Goal: Information Seeking & Learning: Learn about a topic

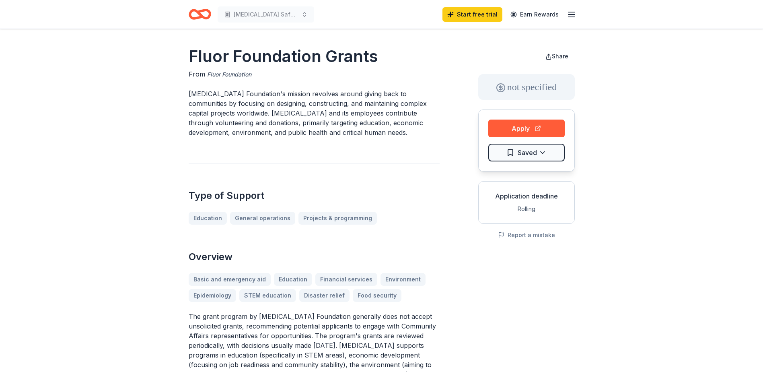
click at [223, 76] on link "Fluor Foundation" at bounding box center [229, 75] width 44 height 10
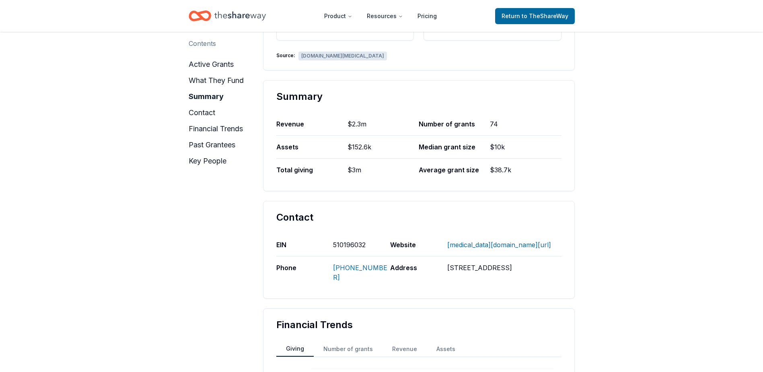
scroll to position [483, 0]
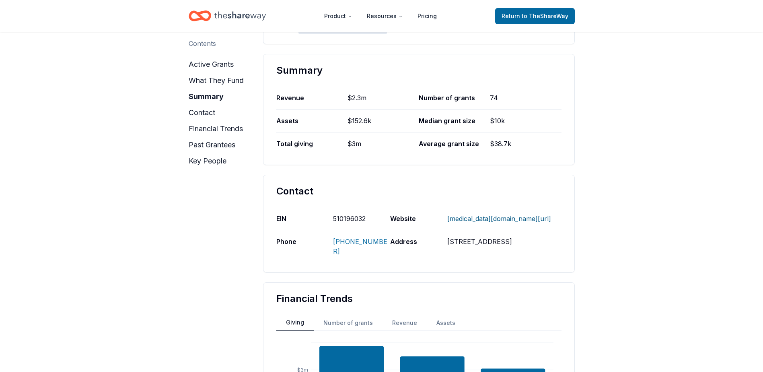
click at [528, 216] on link "[MEDICAL_DATA][DOMAIN_NAME][URL]" at bounding box center [499, 218] width 104 height 21
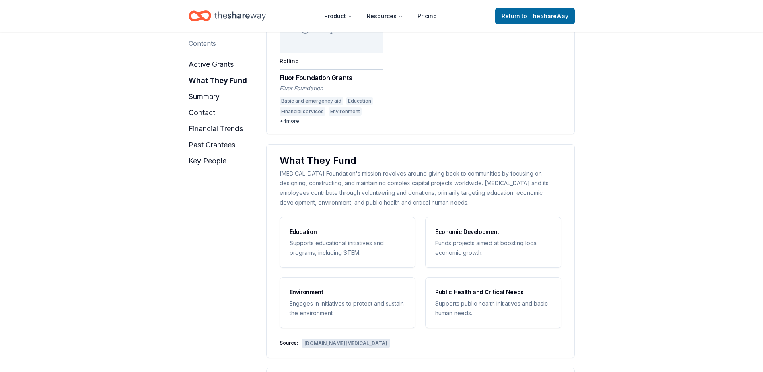
scroll to position [201, 0]
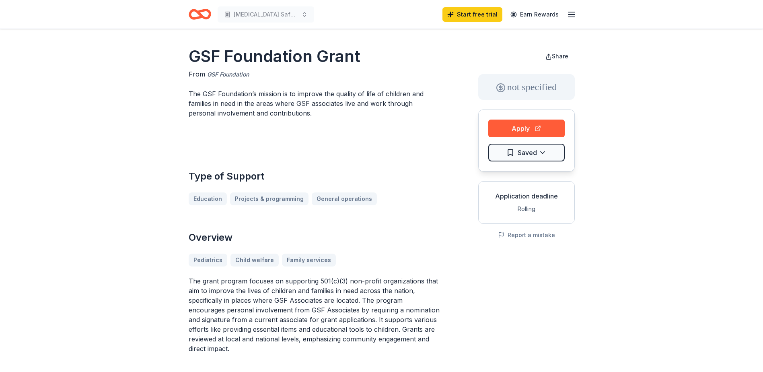
click at [236, 74] on link "GSF Foundation" at bounding box center [228, 75] width 42 height 10
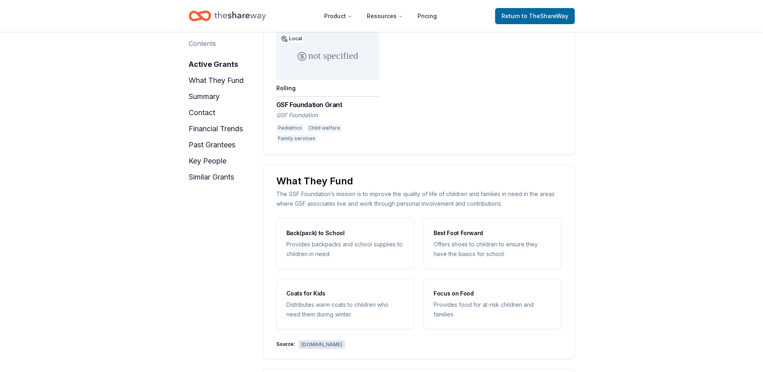
scroll to position [161, 0]
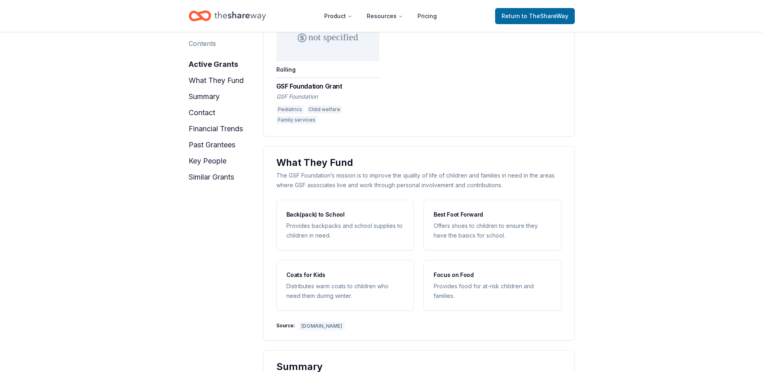
click at [325, 323] on div "www.gsffoundation.org" at bounding box center [322, 326] width 47 height 9
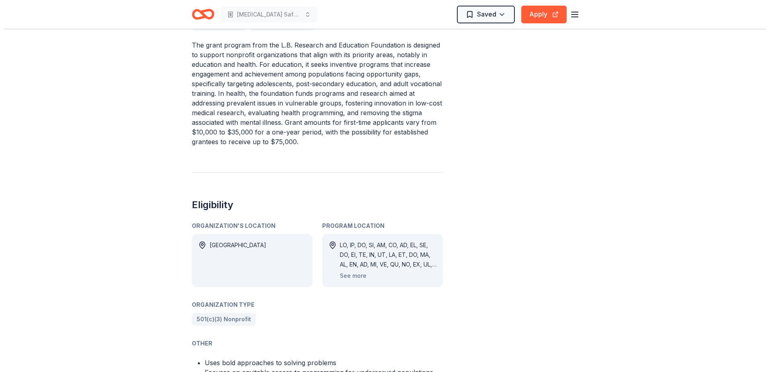
scroll to position [362, 0]
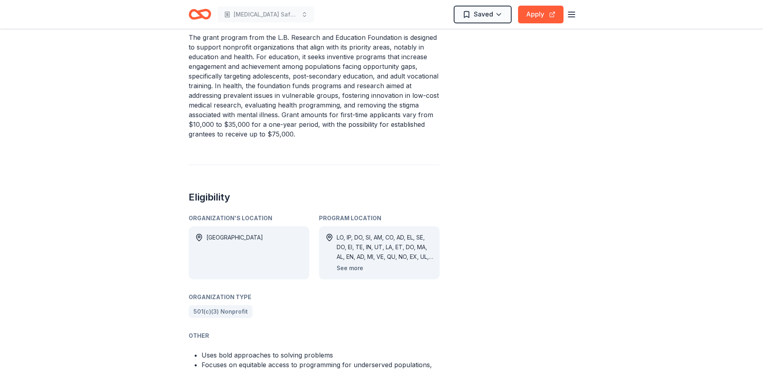
click at [353, 268] on button "See more" at bounding box center [350, 268] width 27 height 10
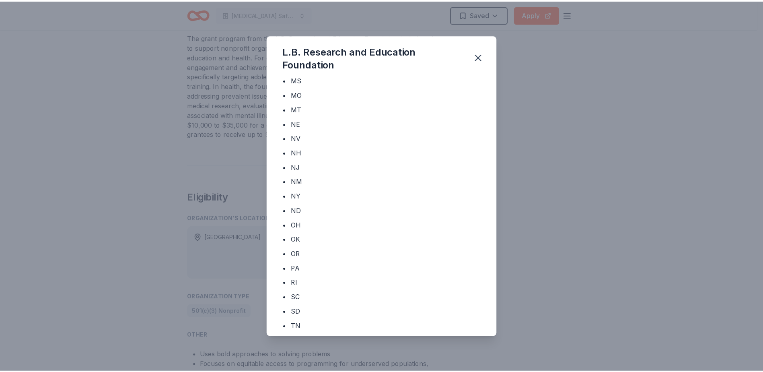
scroll to position [402, 0]
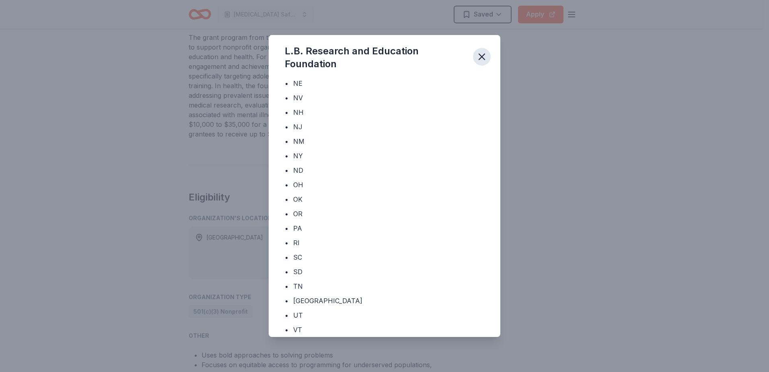
click at [478, 57] on icon "button" at bounding box center [481, 56] width 11 height 11
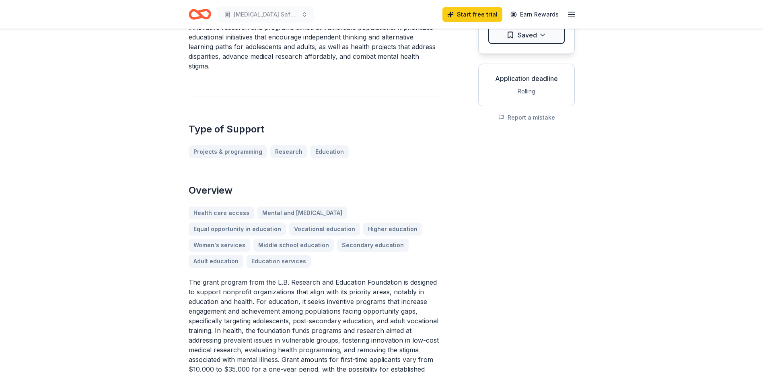
scroll to position [0, 0]
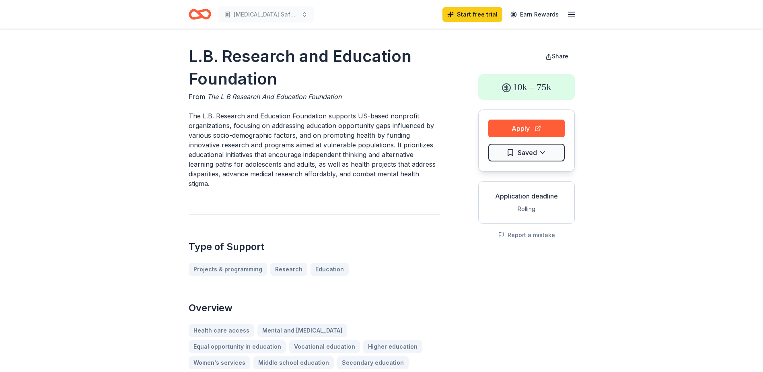
click at [291, 98] on span "The L B Research And Education Foundation" at bounding box center [274, 97] width 134 height 8
click at [532, 125] on button "Apply" at bounding box center [527, 129] width 76 height 18
